Goal: Information Seeking & Learning: Learn about a topic

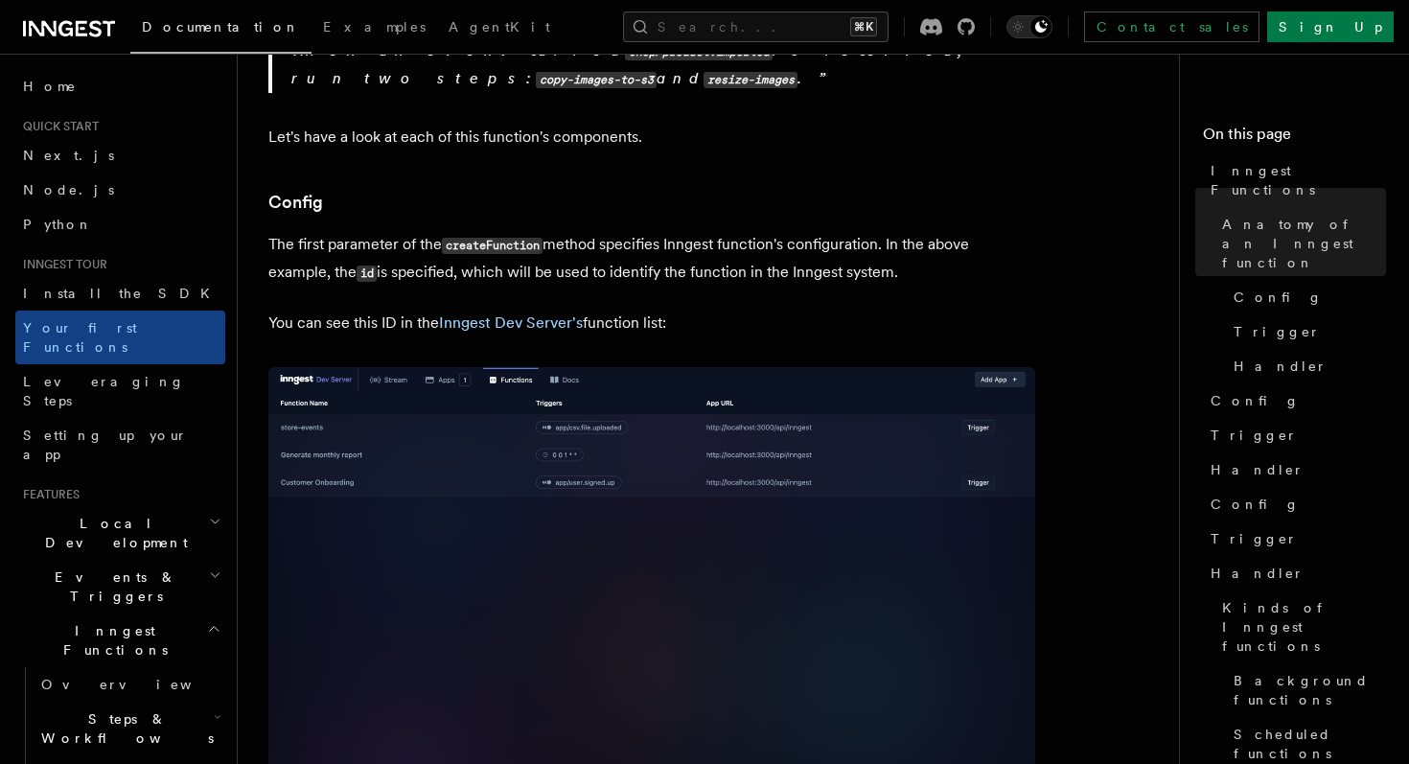
scroll to position [1062, 0]
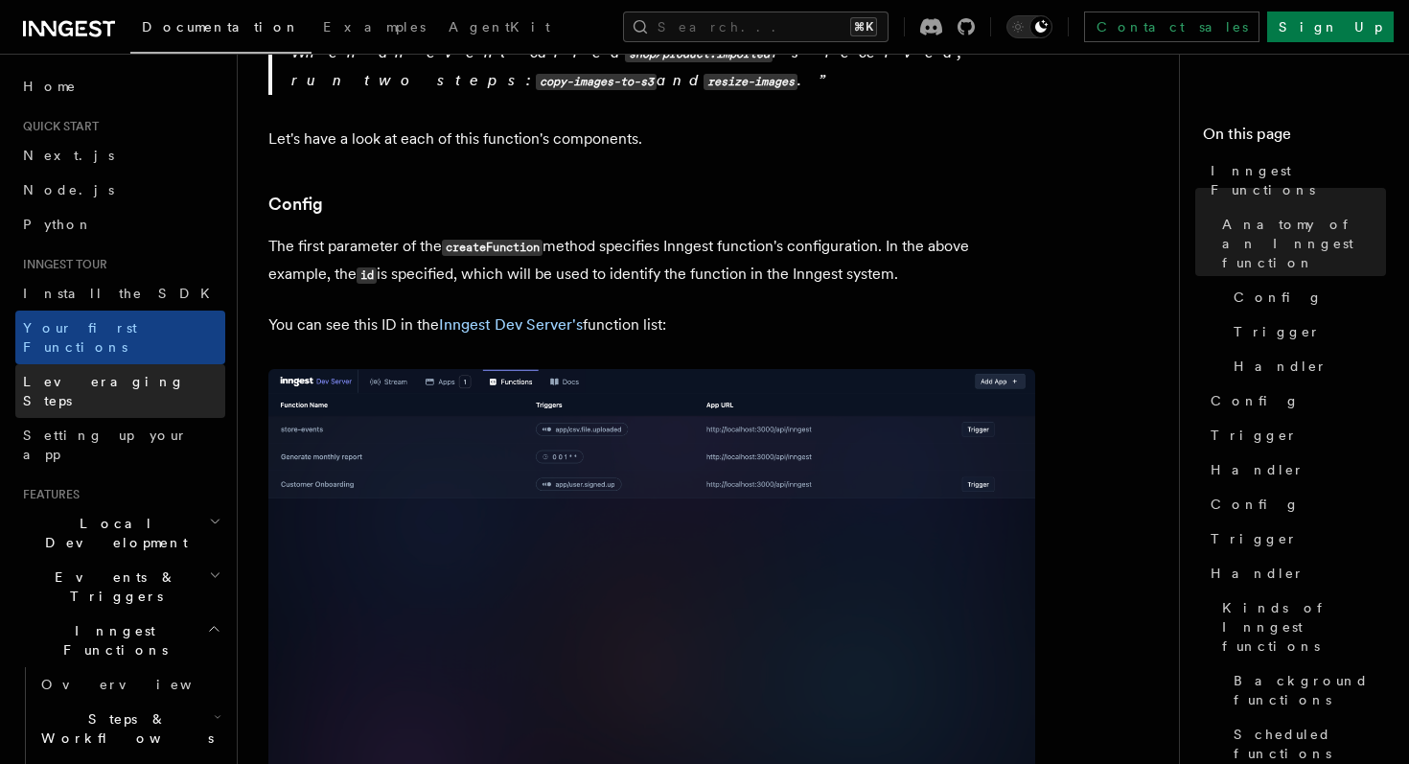
click at [133, 364] on link "Leveraging Steps" at bounding box center [120, 391] width 210 height 54
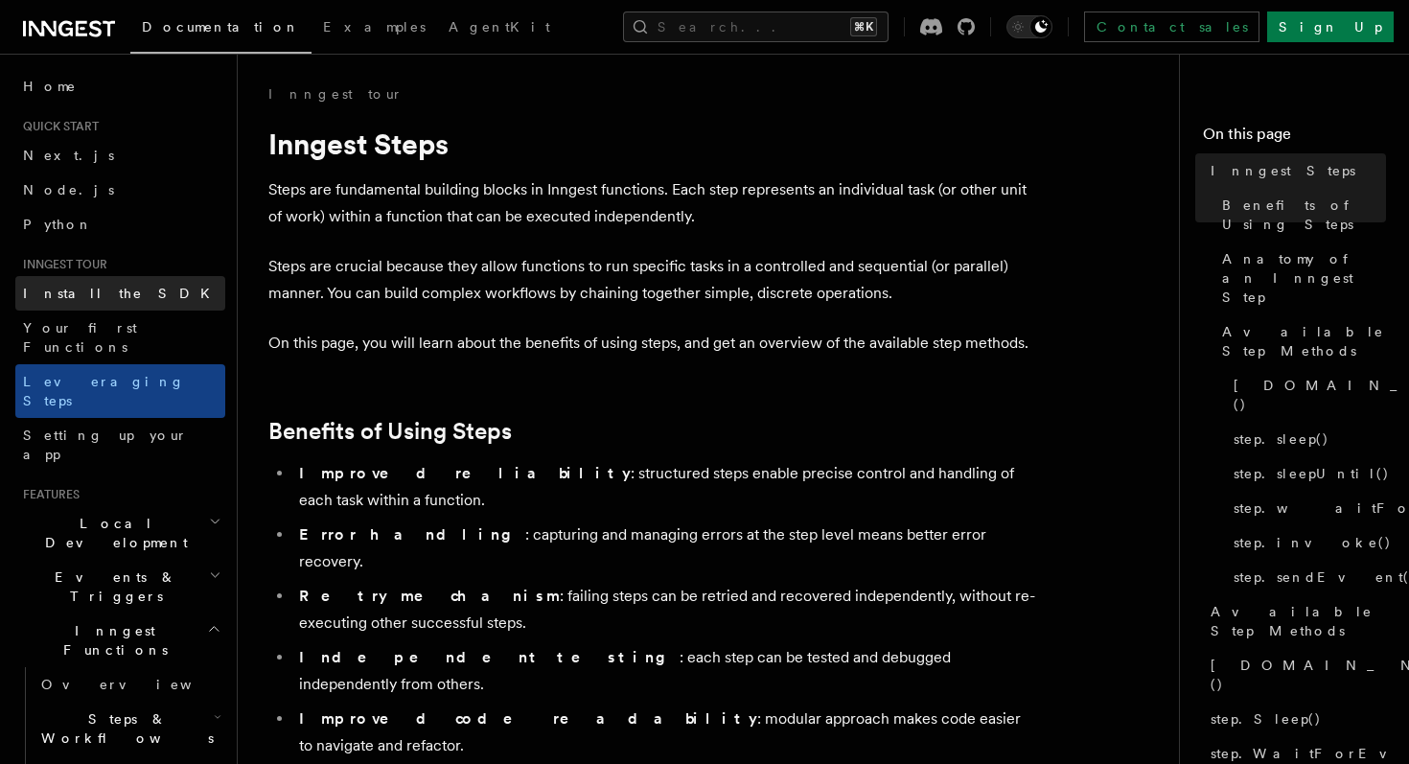
click at [104, 290] on span "Install the SDK" at bounding box center [122, 293] width 198 height 15
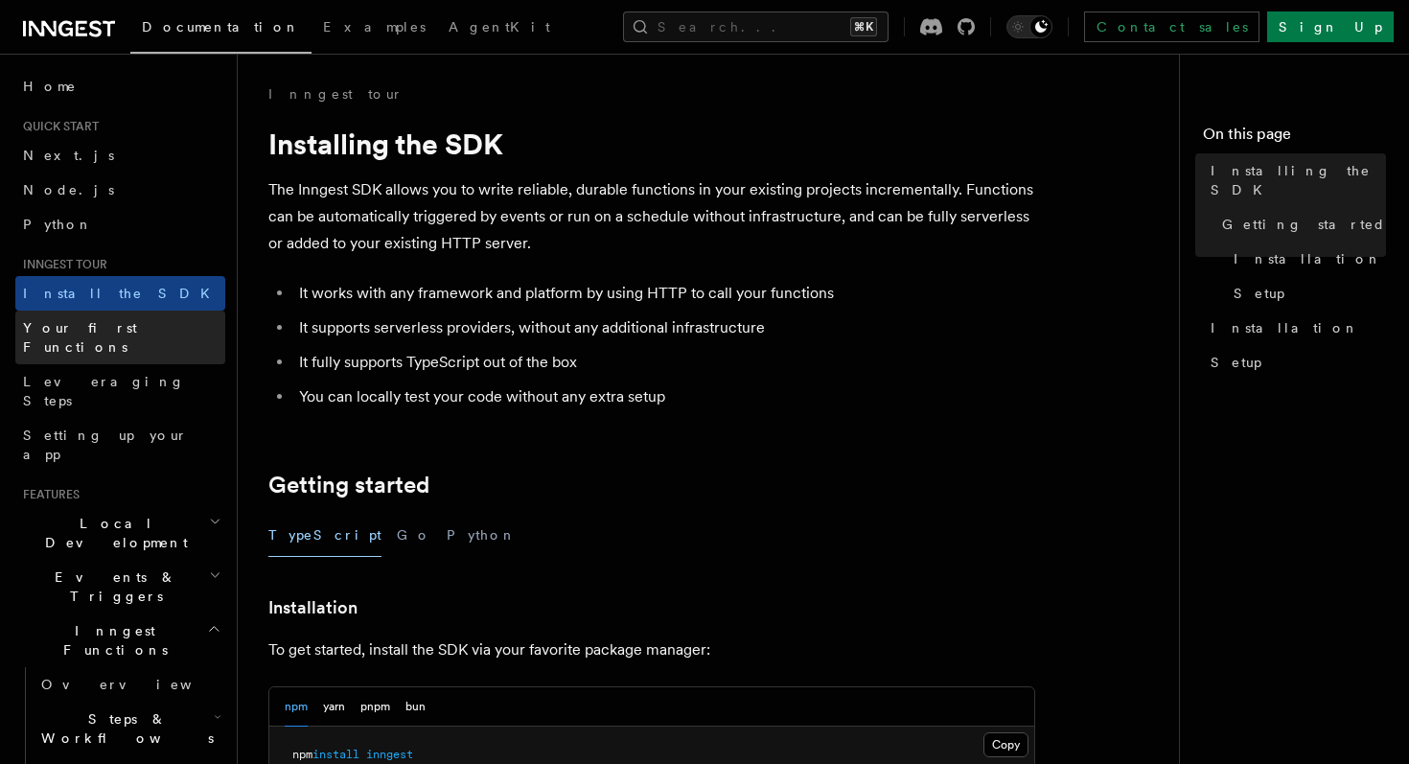
click at [126, 325] on span "Your first Functions" at bounding box center [80, 337] width 114 height 34
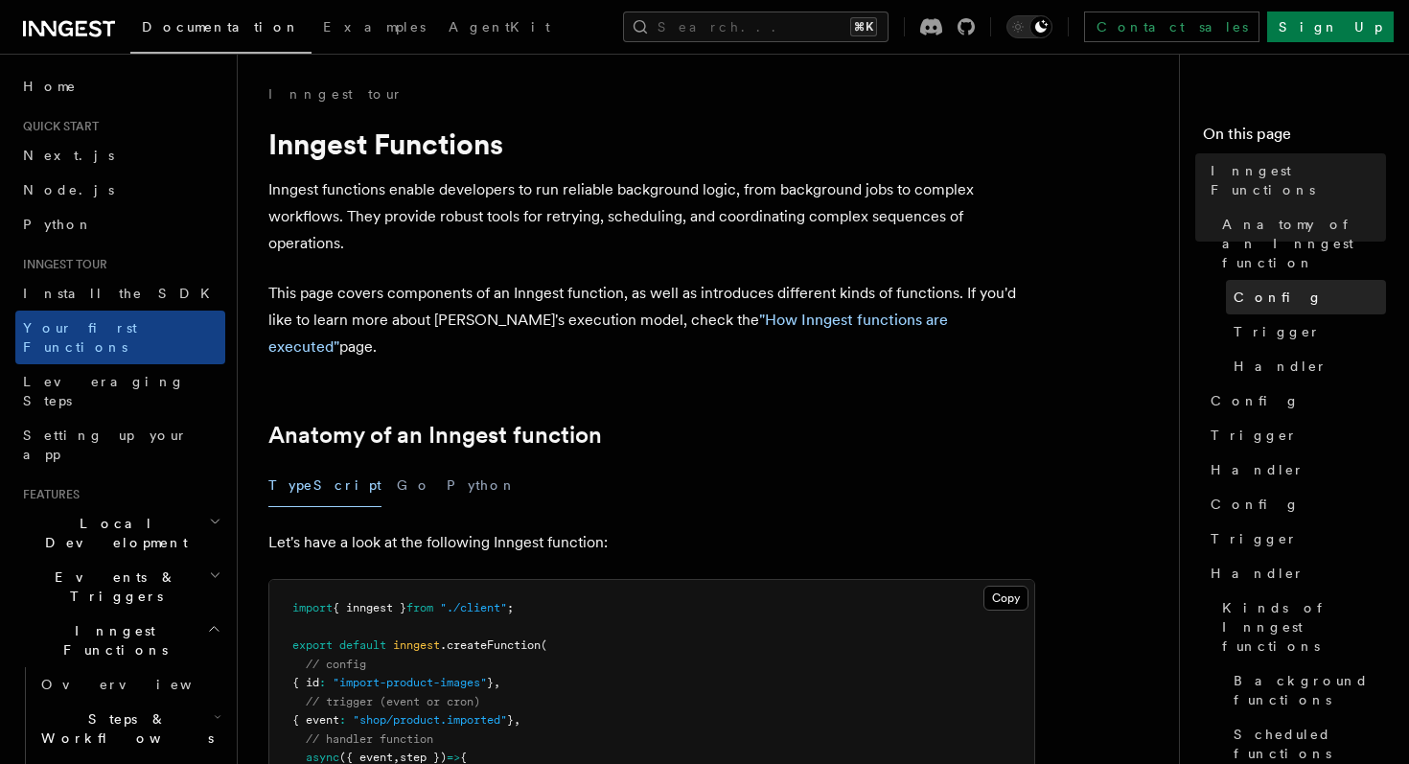
click at [1272, 287] on span "Config" at bounding box center [1277, 296] width 89 height 19
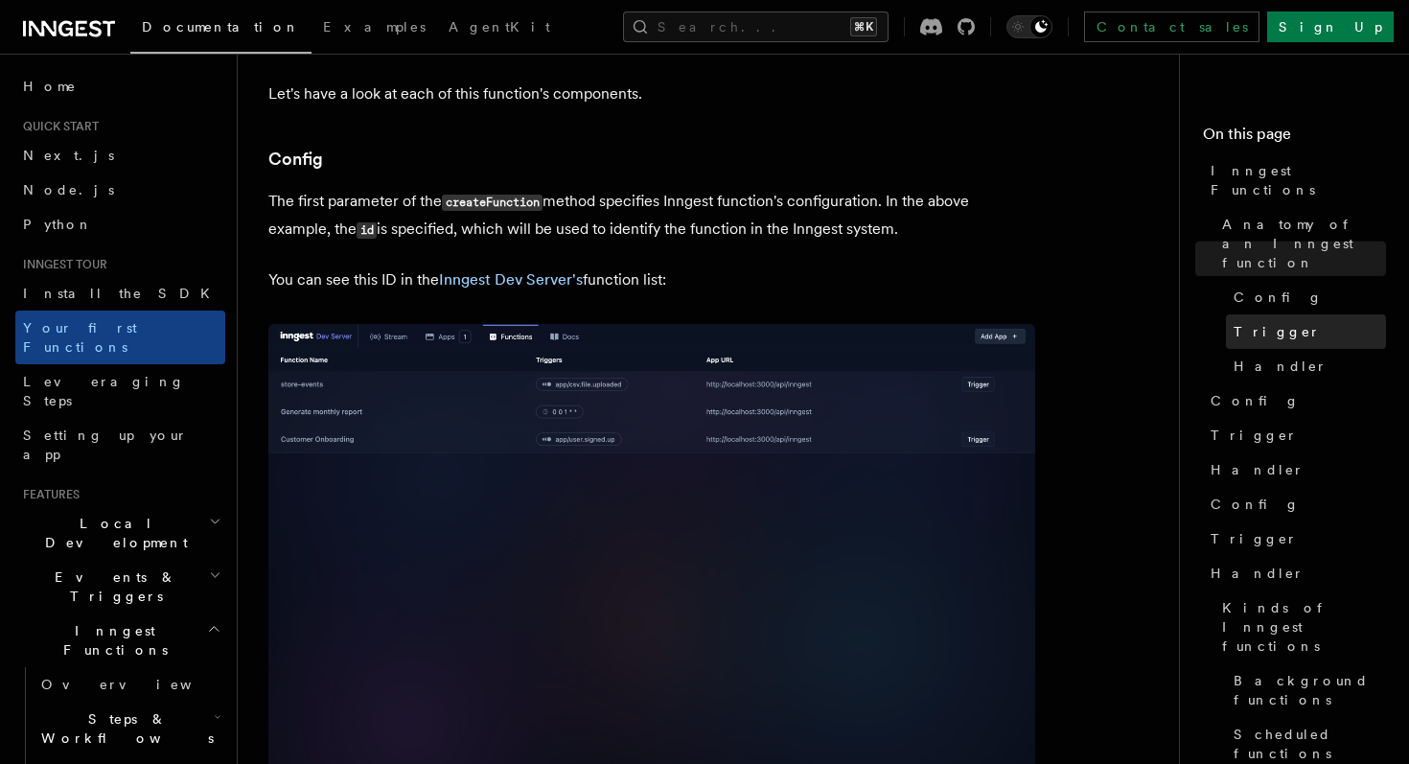
click at [1272, 322] on span "Trigger" at bounding box center [1276, 331] width 87 height 19
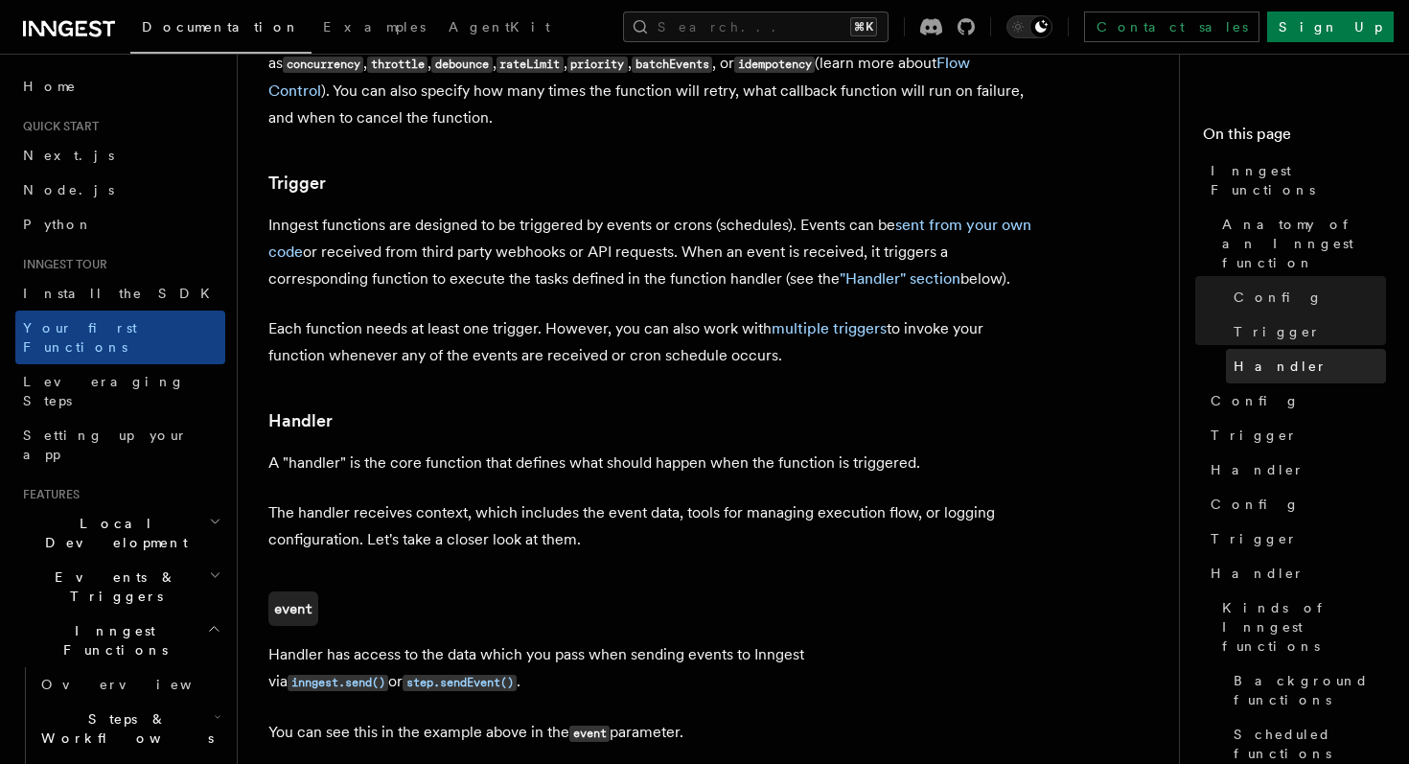
click at [1297, 349] on link "Handler" at bounding box center [1306, 366] width 160 height 34
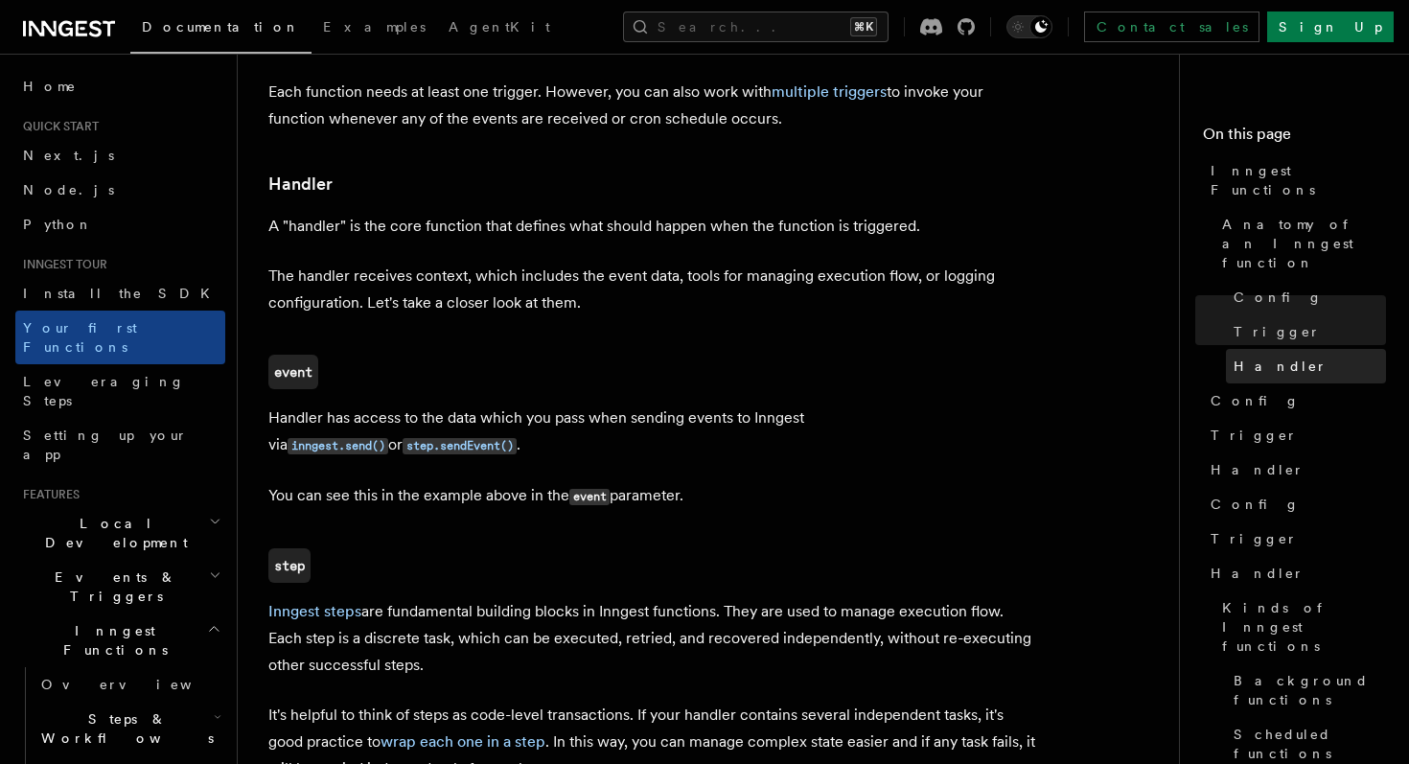
scroll to position [2131, 0]
